Goal: Information Seeking & Learning: Learn about a topic

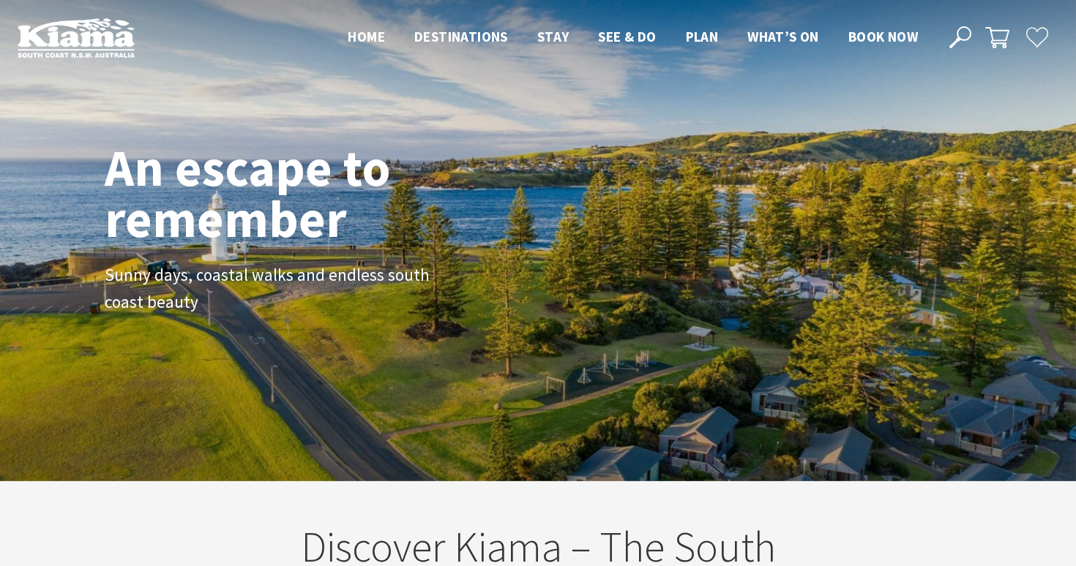
scroll to position [217, 1065]
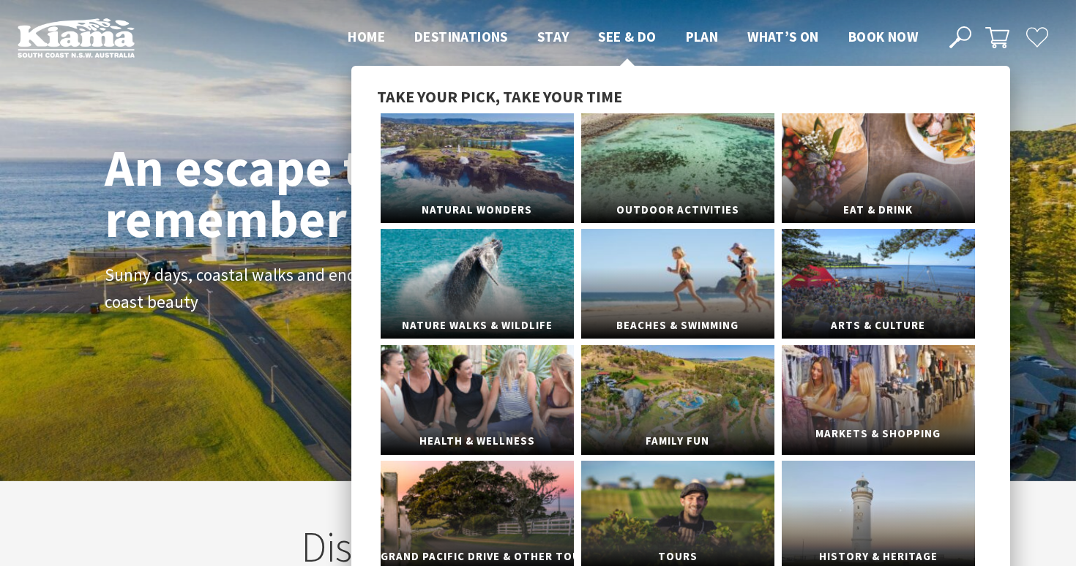
click at [825, 413] on link "Markets & Shopping" at bounding box center [878, 400] width 193 height 110
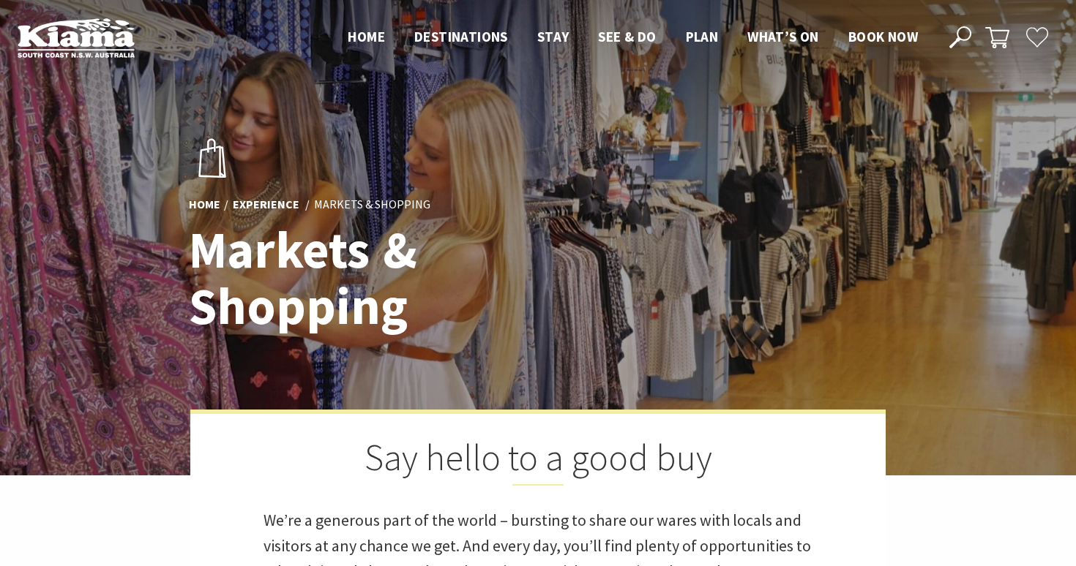
scroll to position [547, 1072]
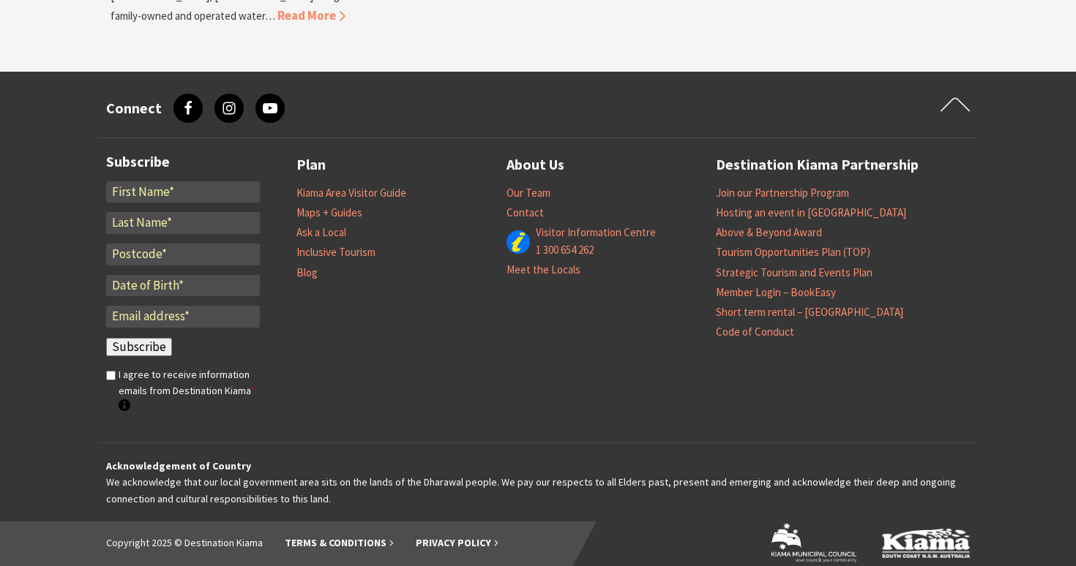
scroll to position [1654, 0]
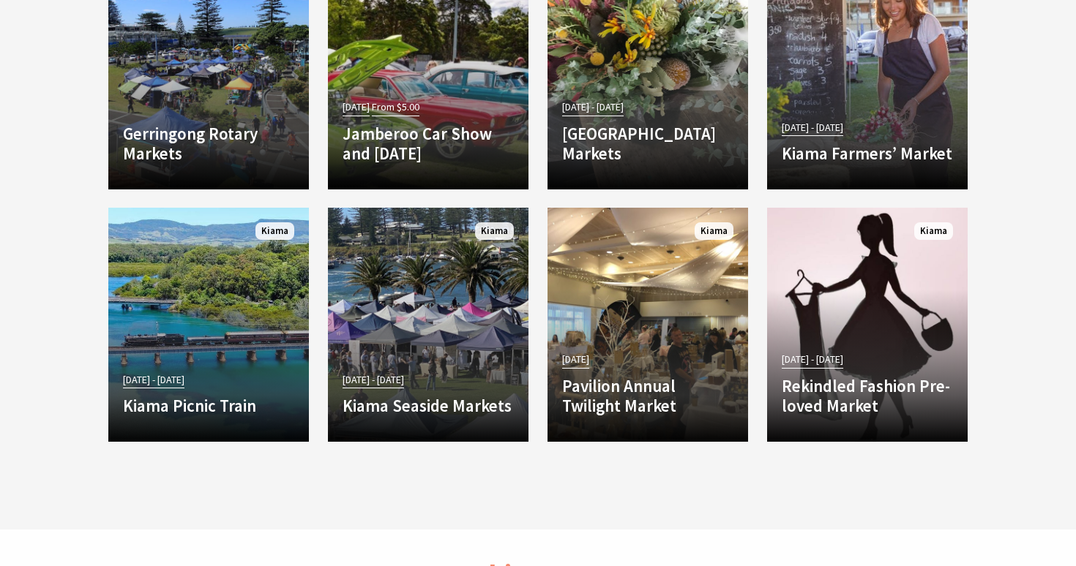
scroll to position [1447, 0]
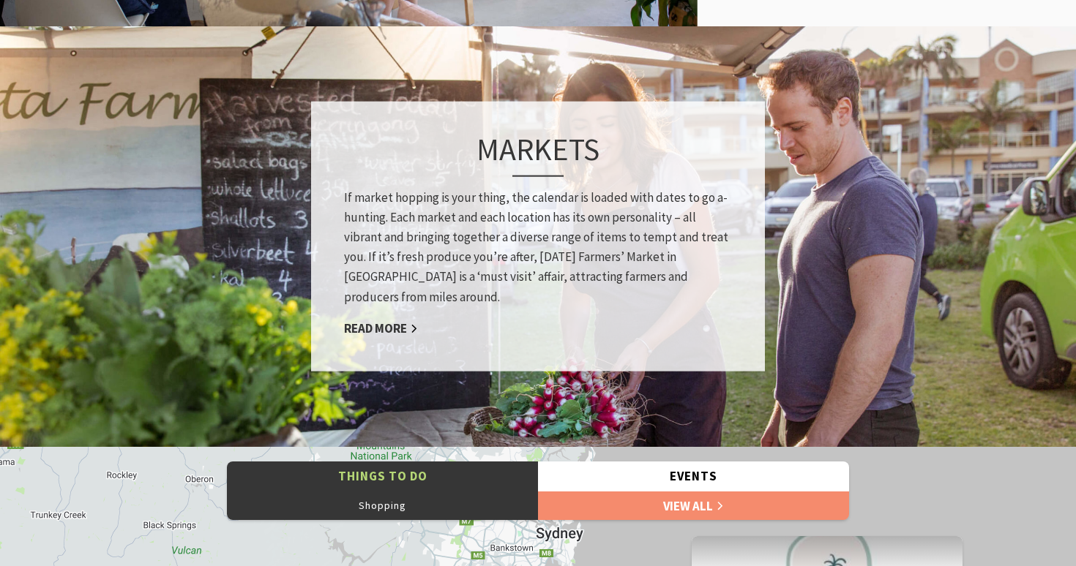
scroll to position [1049, 0]
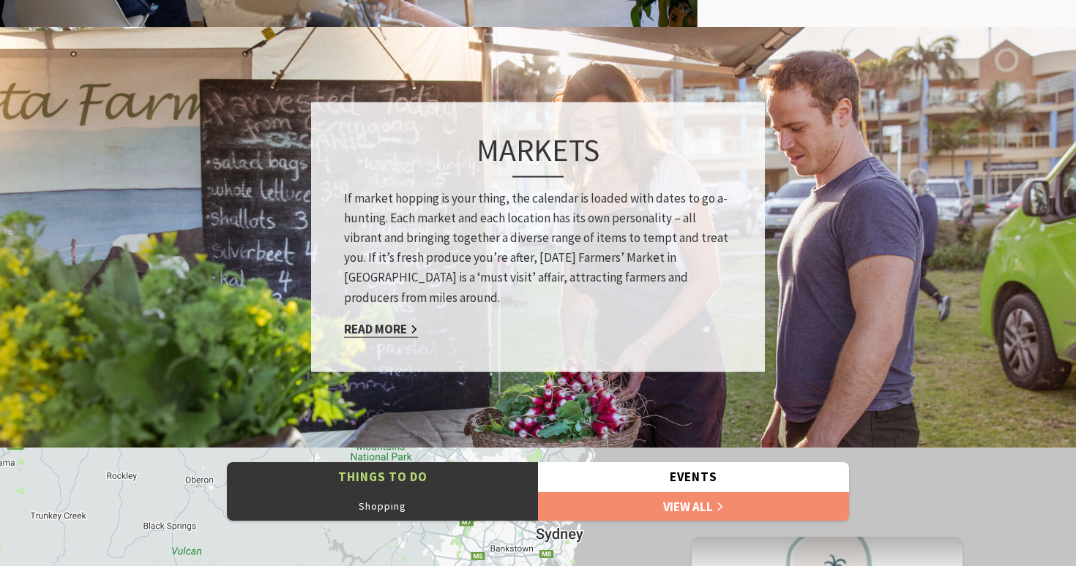
click at [382, 329] on link "Read More" at bounding box center [381, 329] width 74 height 17
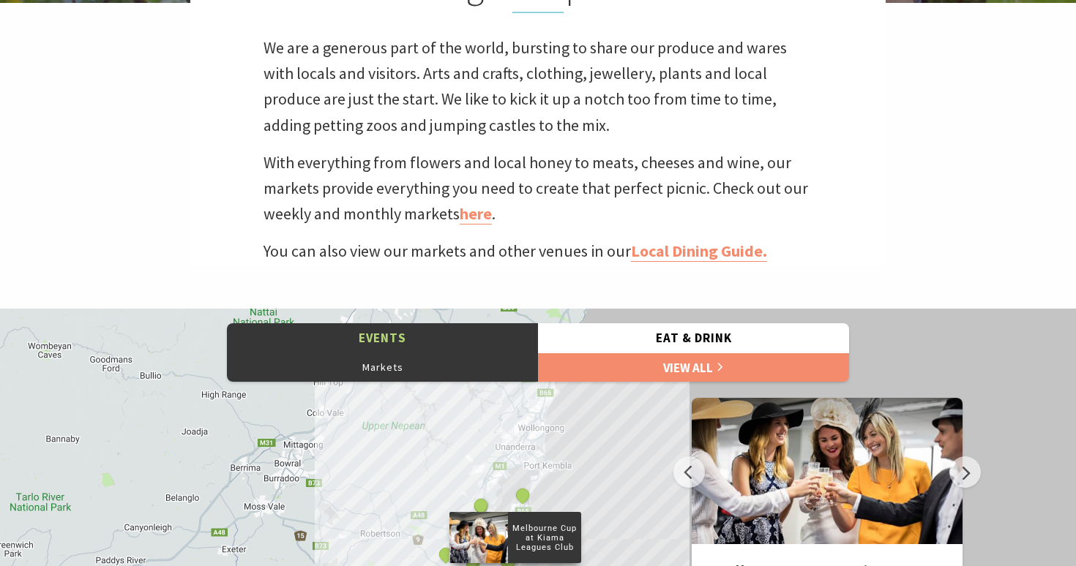
scroll to position [318, 1072]
click at [485, 217] on link "here" at bounding box center [476, 213] width 32 height 21
click at [666, 249] on link "Local Dining Guide." at bounding box center [699, 251] width 136 height 21
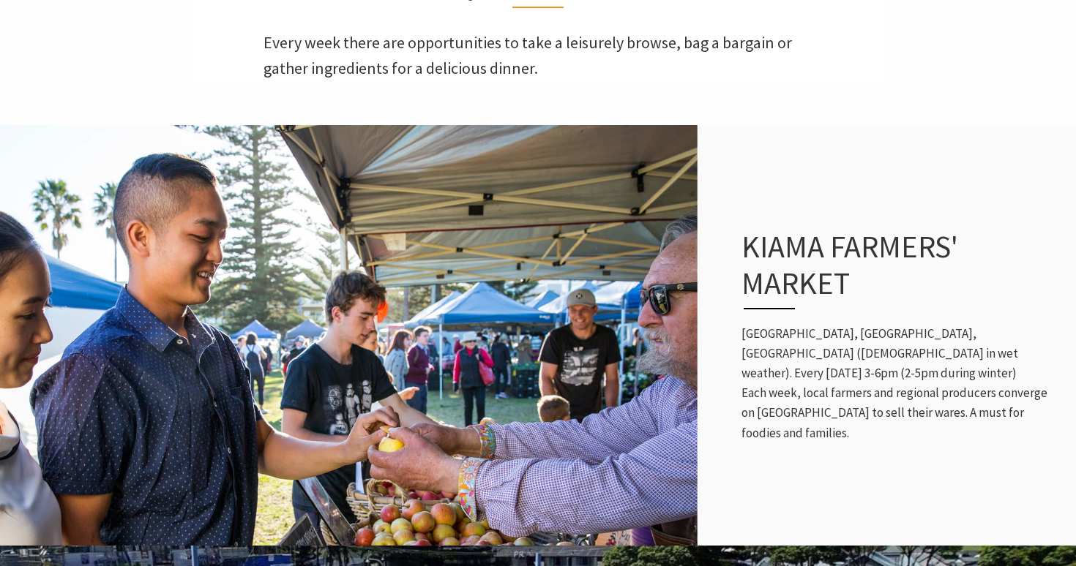
scroll to position [454, 0]
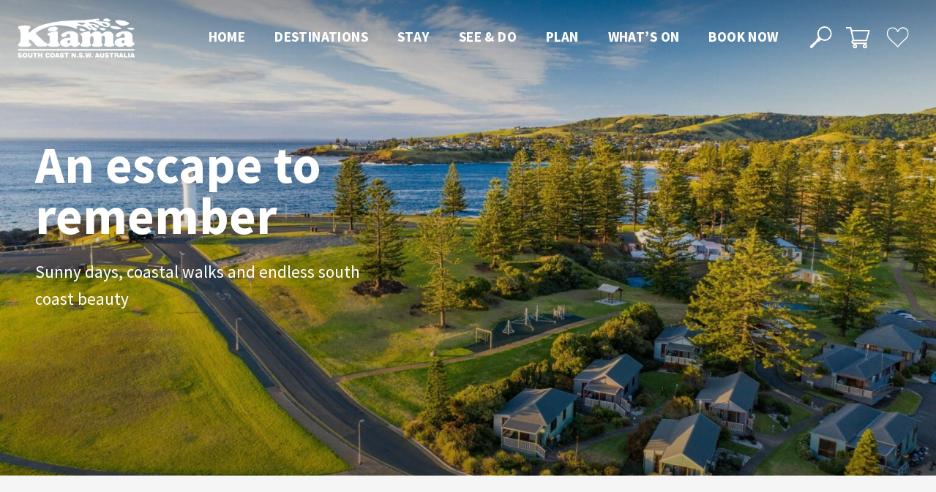
scroll to position [234, 925]
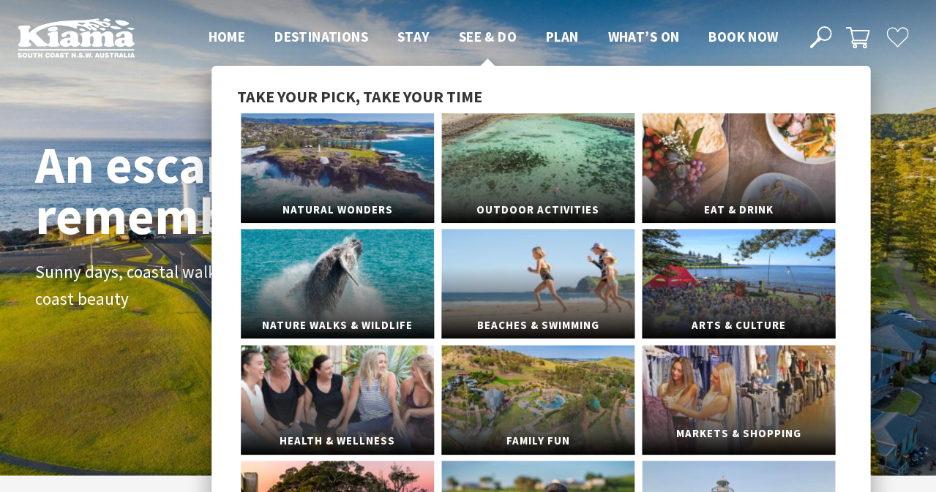
click at [676, 371] on link "Markets & Shopping" at bounding box center [738, 400] width 193 height 110
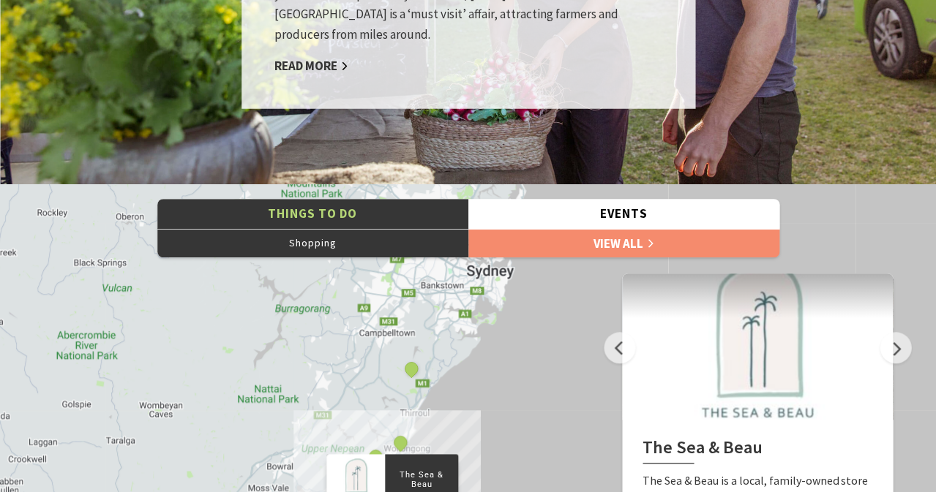
scroll to position [1161, 0]
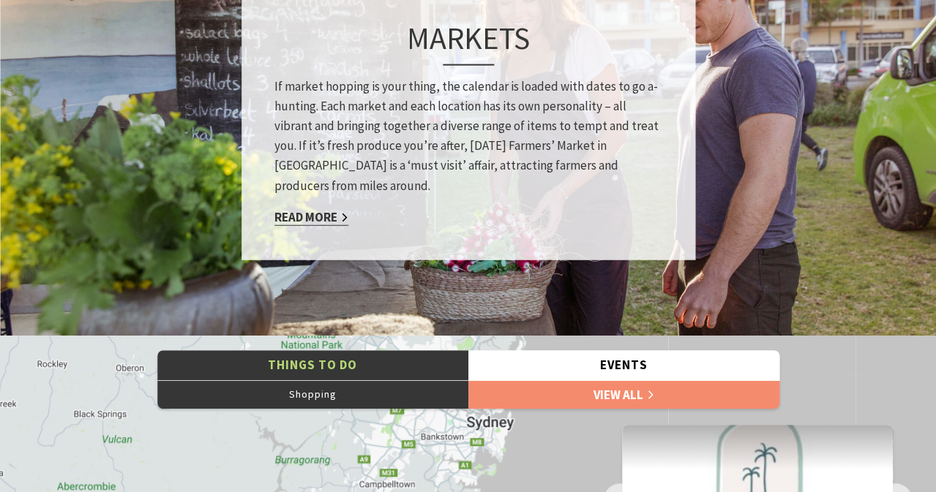
click at [302, 211] on link "Read More" at bounding box center [311, 217] width 74 height 17
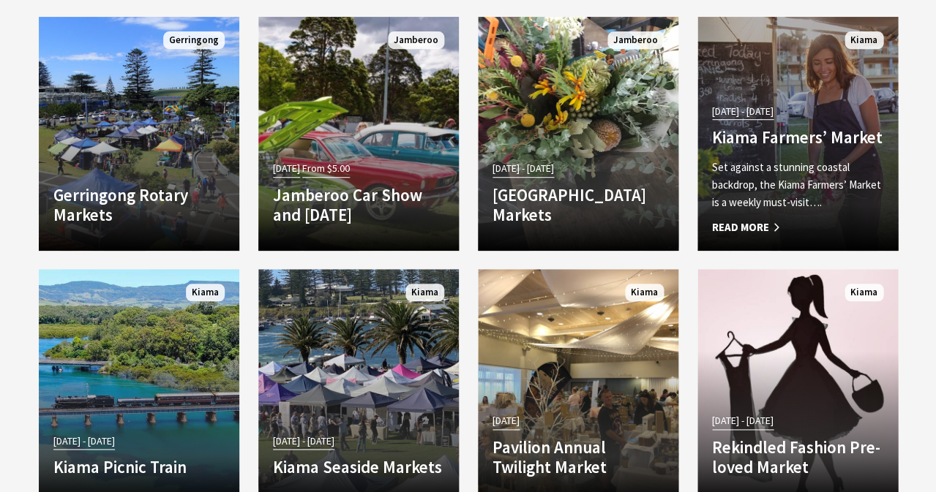
scroll to position [1400, 0]
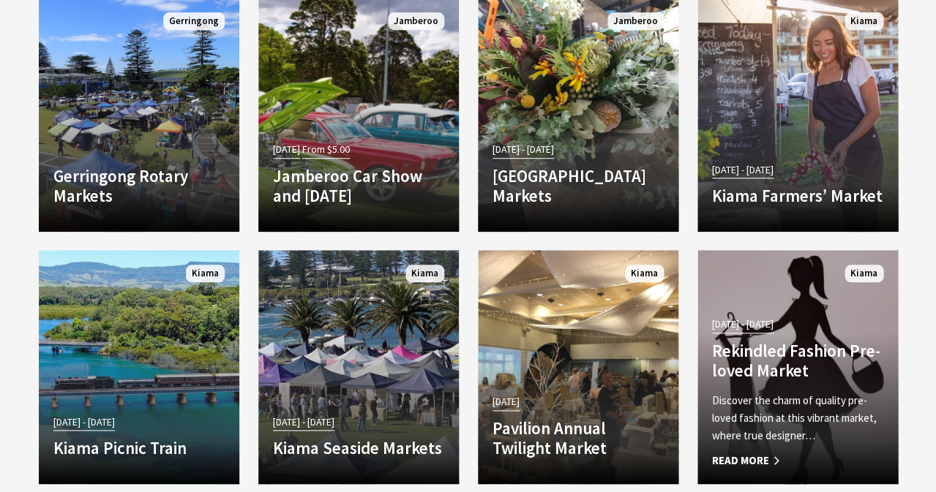
click at [741, 458] on span "Read More" at bounding box center [797, 461] width 171 height 18
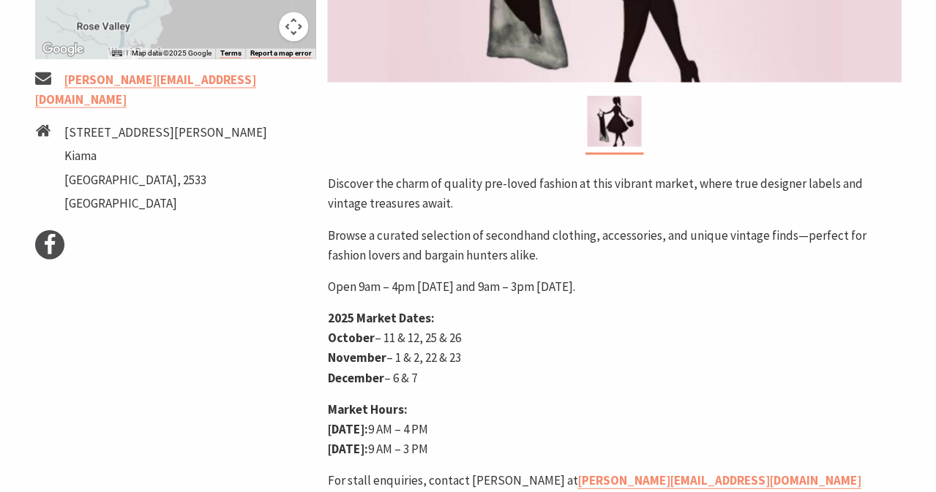
scroll to position [569, 0]
